Goal: Check status: Check status

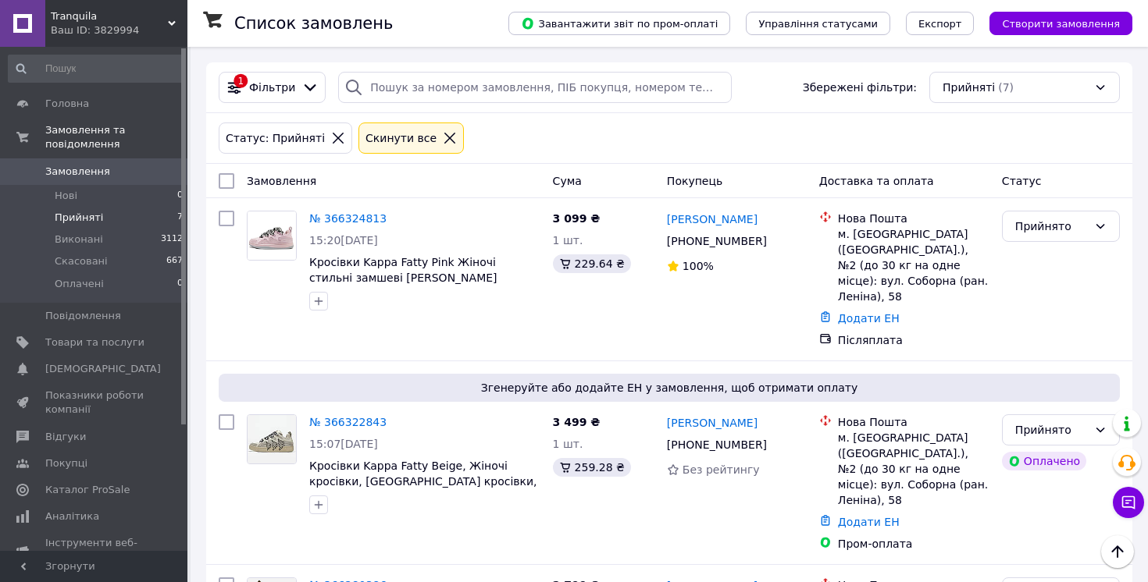
scroll to position [519, 0]
click at [89, 224] on span "Прийняті" at bounding box center [79, 218] width 48 height 14
click at [86, 213] on span "Прийняті" at bounding box center [79, 218] width 48 height 14
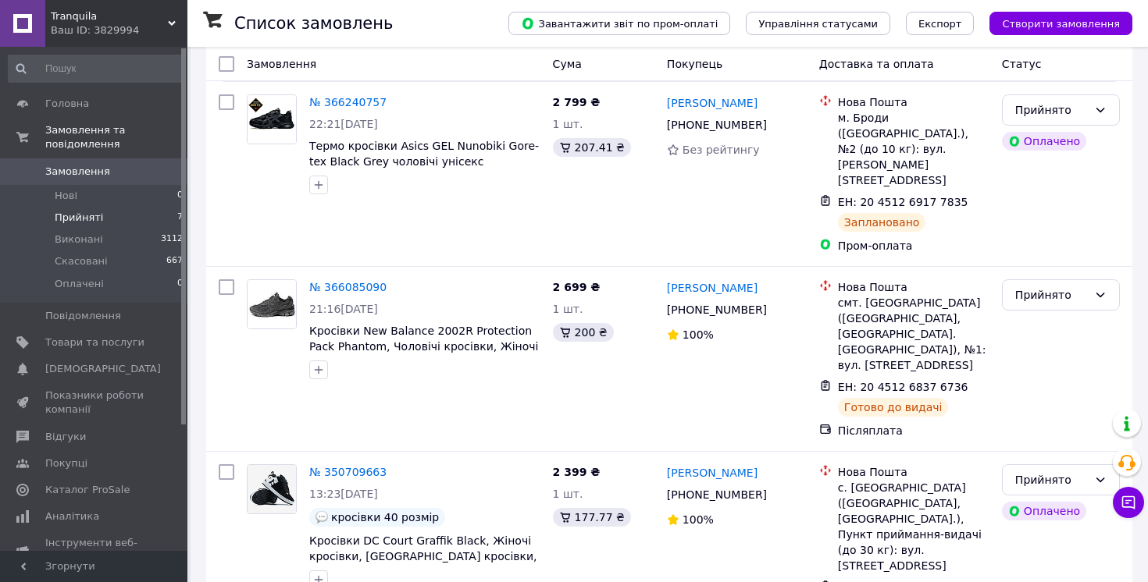
scroll to position [820, 0]
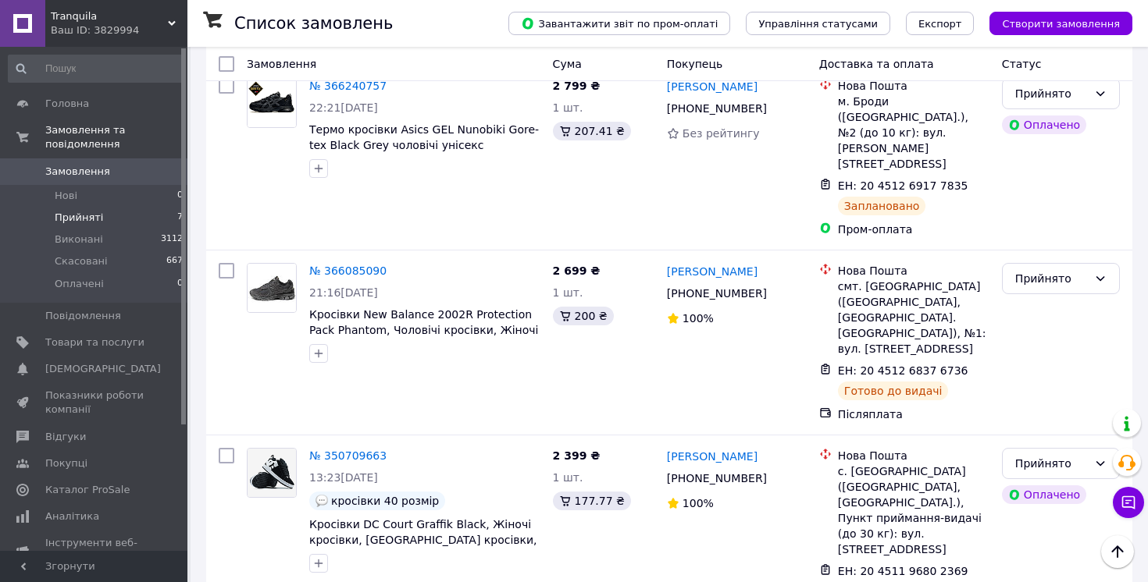
click at [92, 220] on span "Прийняті" at bounding box center [79, 218] width 48 height 14
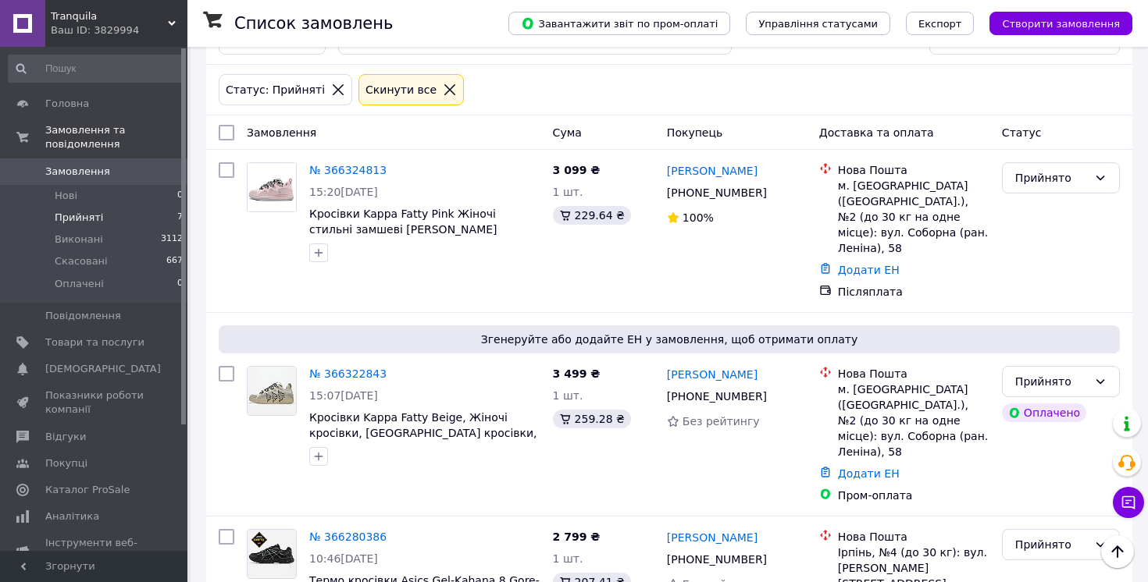
scroll to position [0, 0]
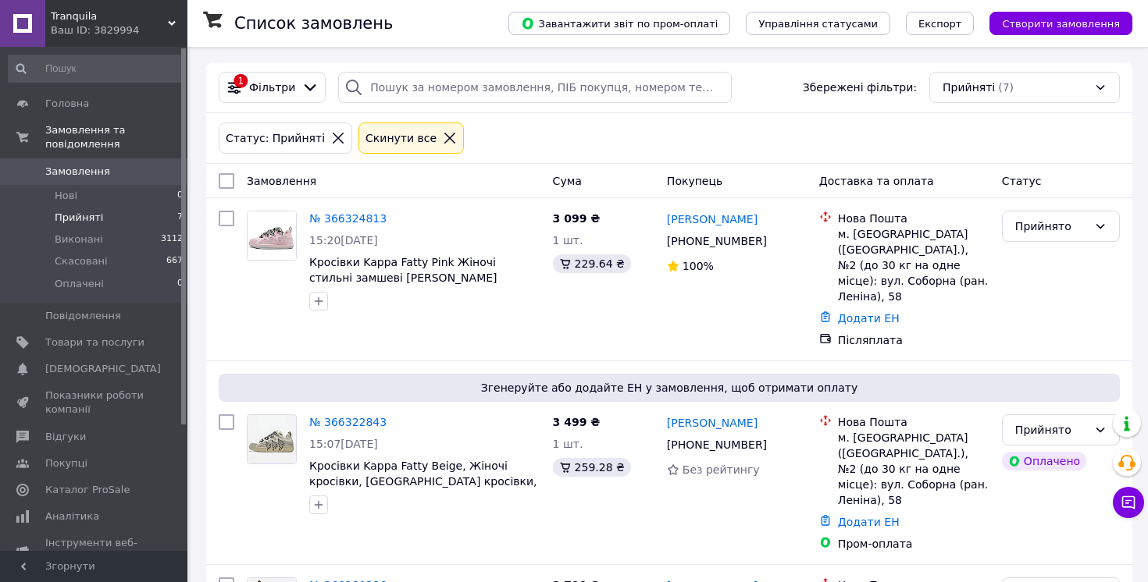
click at [83, 217] on span "Прийняті" at bounding box center [79, 218] width 48 height 14
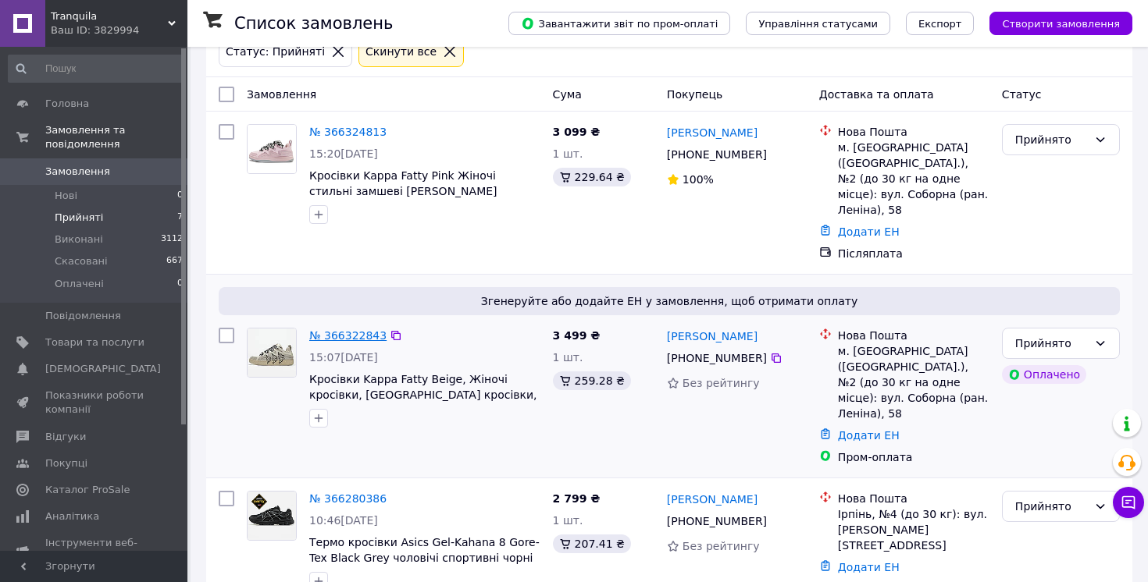
scroll to position [87, 0]
click at [322, 336] on link "№ 366322843" at bounding box center [347, 335] width 77 height 12
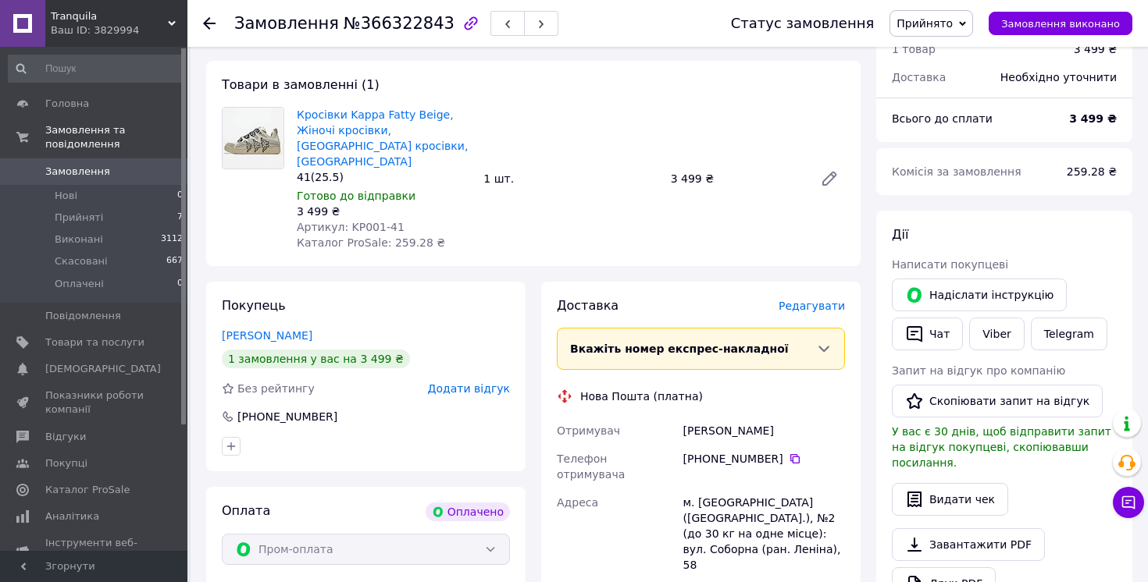
scroll to position [533, 0]
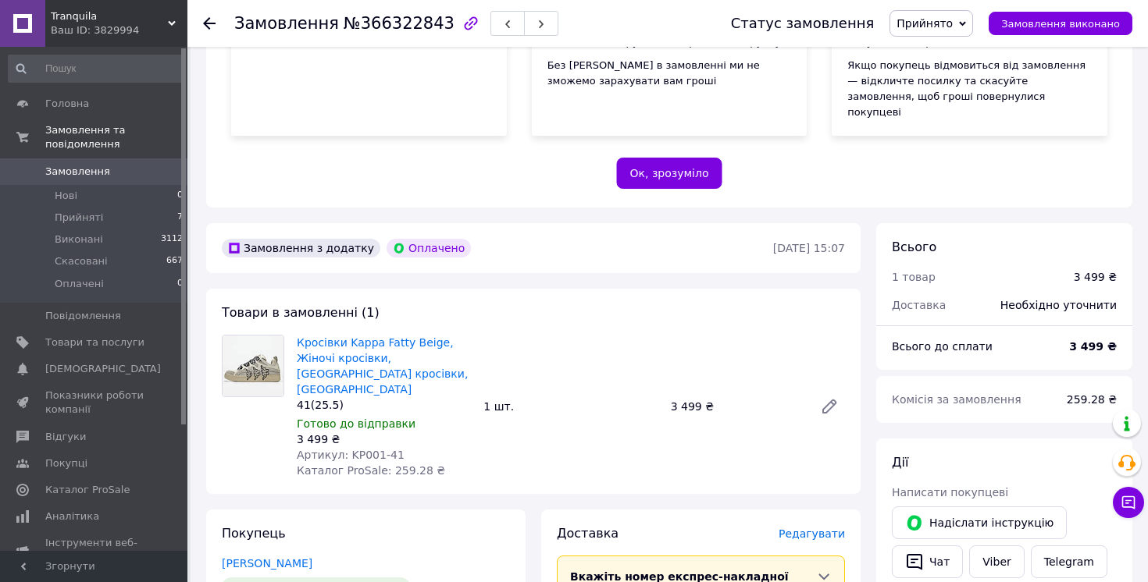
scroll to position [321, 0]
